Goal: Transaction & Acquisition: Book appointment/travel/reservation

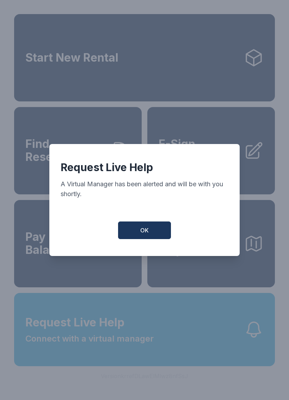
click at [152, 231] on button "OK" at bounding box center [144, 230] width 53 height 18
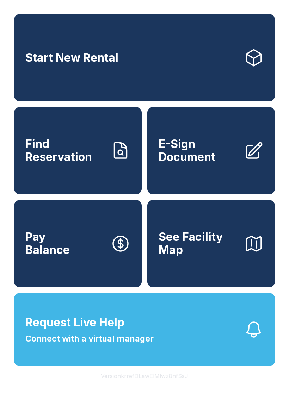
click at [193, 67] on link "Start New Rental" at bounding box center [144, 57] width 260 height 87
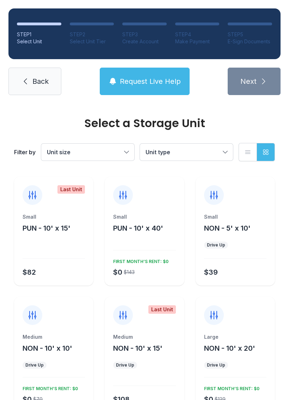
click at [220, 167] on div "Filter by Unit size Unit type List view Grid view" at bounding box center [144, 152] width 260 height 46
click at [222, 157] on button "Unit type" at bounding box center [186, 152] width 93 height 17
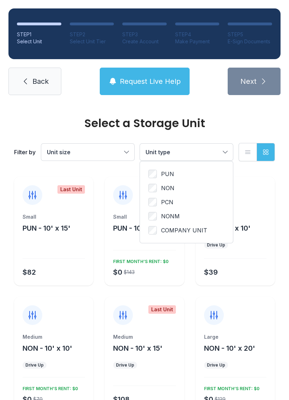
click at [122, 150] on button "Unit size" at bounding box center [87, 152] width 93 height 17
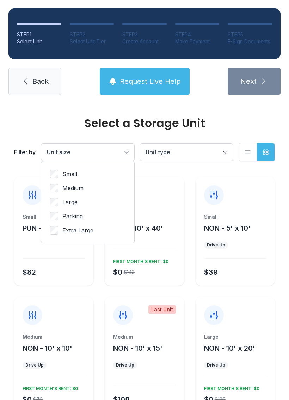
click at [76, 216] on span "Parking" at bounding box center [72, 216] width 20 height 8
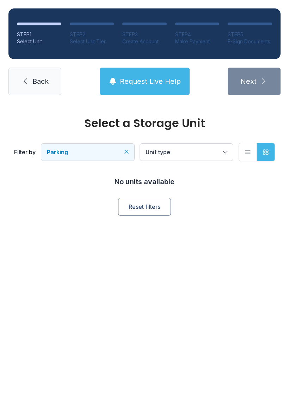
click at [217, 153] on span "Unit type" at bounding box center [182, 152] width 75 height 8
click at [36, 79] on span "Back" at bounding box center [40, 81] width 16 height 10
